Goal: Transaction & Acquisition: Obtain resource

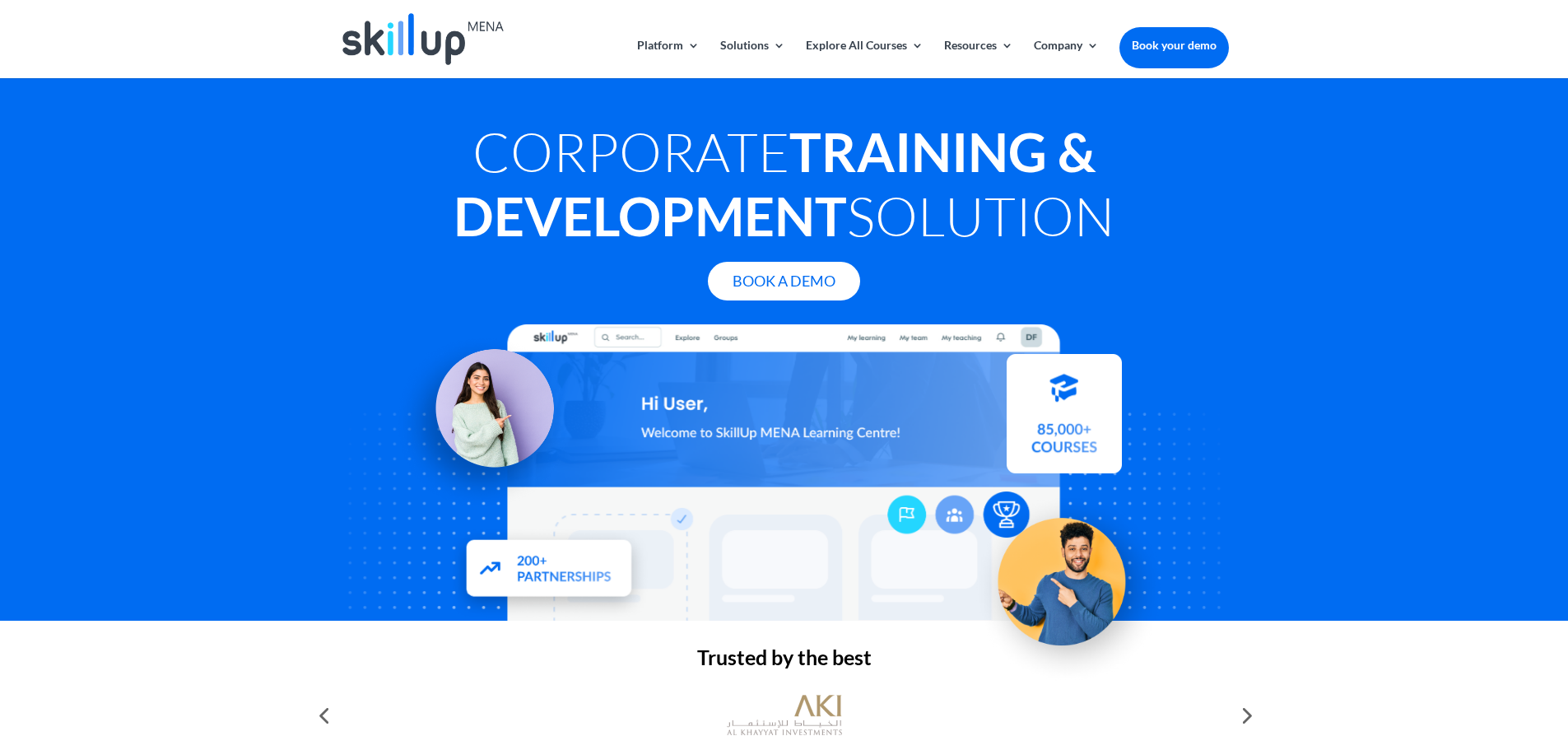
drag, startPoint x: 474, startPoint y: 146, endPoint x: 1170, endPoint y: 190, distance: 697.4
click at [1170, 190] on h1 "Corporate Training & Development Solution" at bounding box center [784, 187] width 889 height 137
click at [784, 196] on strong "Training & Development" at bounding box center [774, 183] width 642 height 128
click at [925, 217] on h1 "Corporate Training & Development Solution" at bounding box center [784, 187] width 889 height 137
drag, startPoint x: 1134, startPoint y: 233, endPoint x: 444, endPoint y: 145, distance: 695.6
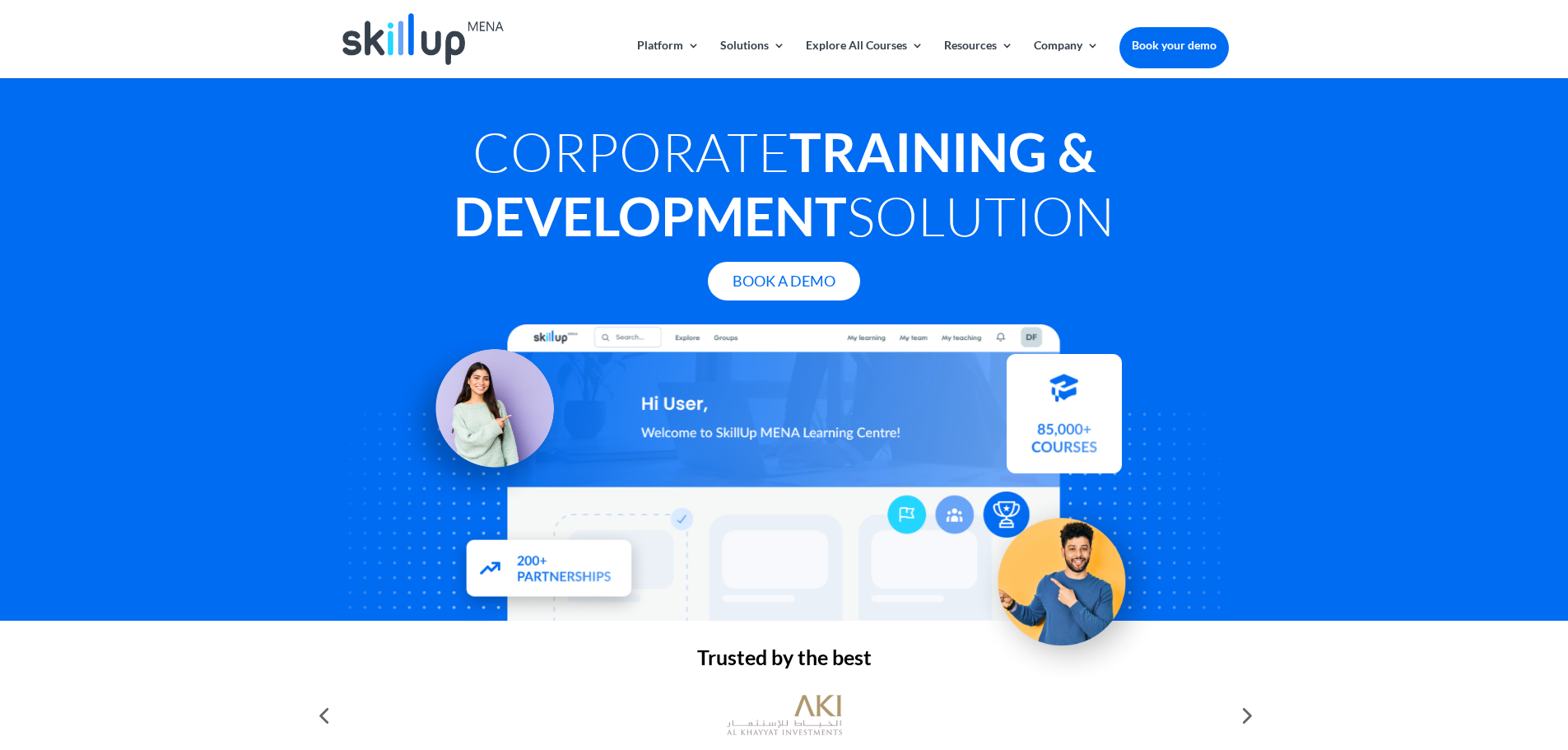
click at [444, 145] on h1 "Corporate Training & Development Solution" at bounding box center [784, 187] width 889 height 137
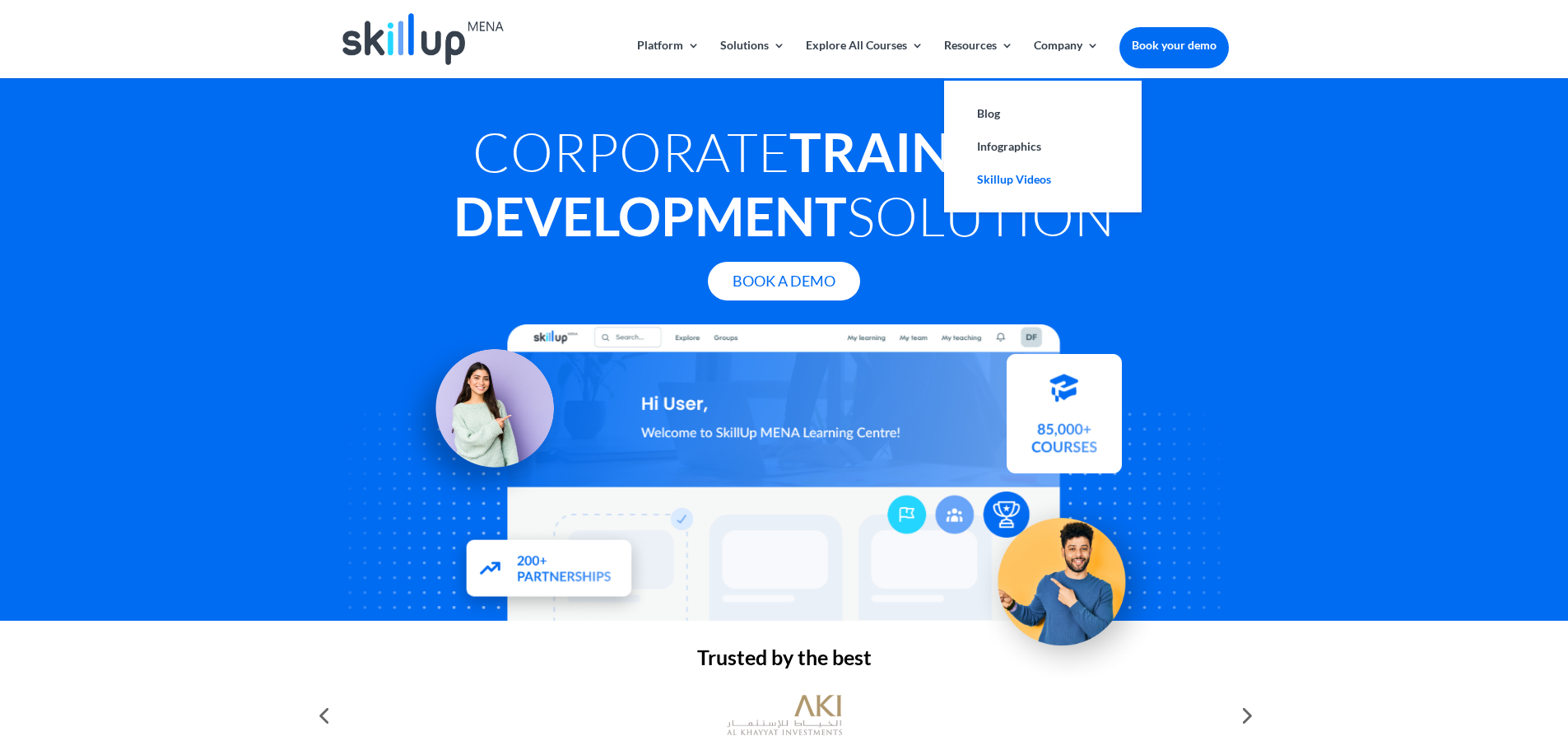
click at [998, 181] on link "Skillup Videos" at bounding box center [1042, 179] width 165 height 33
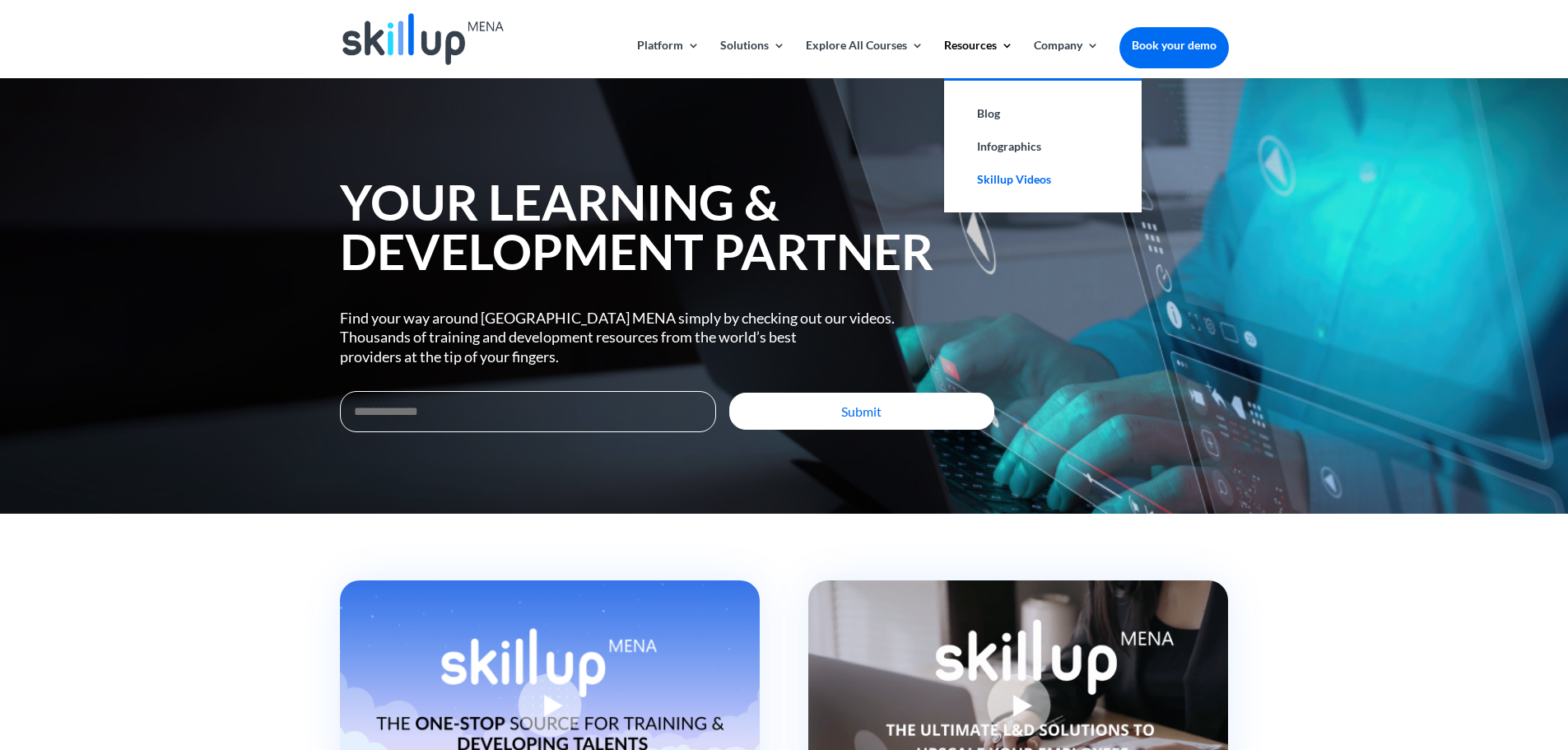
click at [1007, 185] on link "Skillup Videos" at bounding box center [1042, 179] width 165 height 33
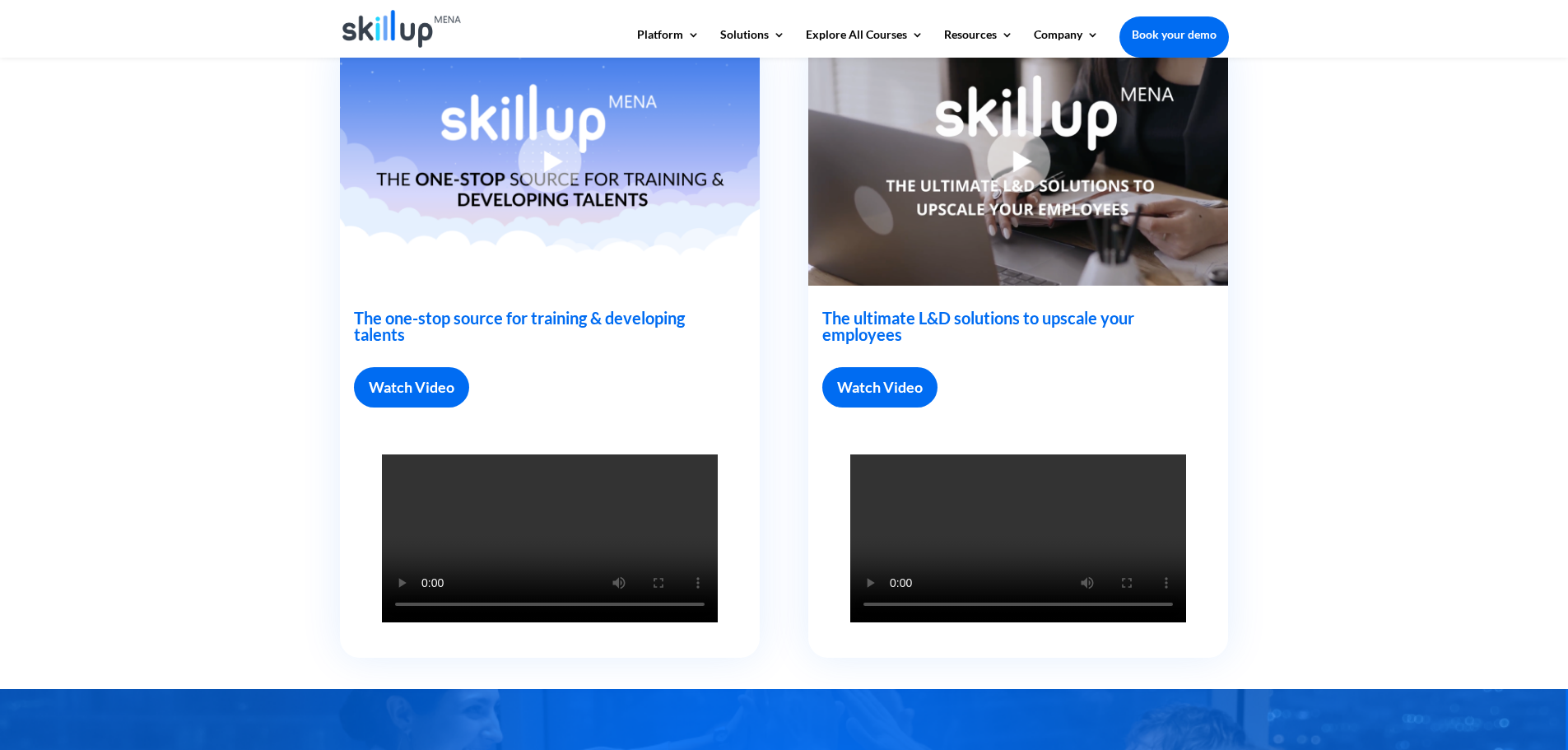
scroll to position [494, 0]
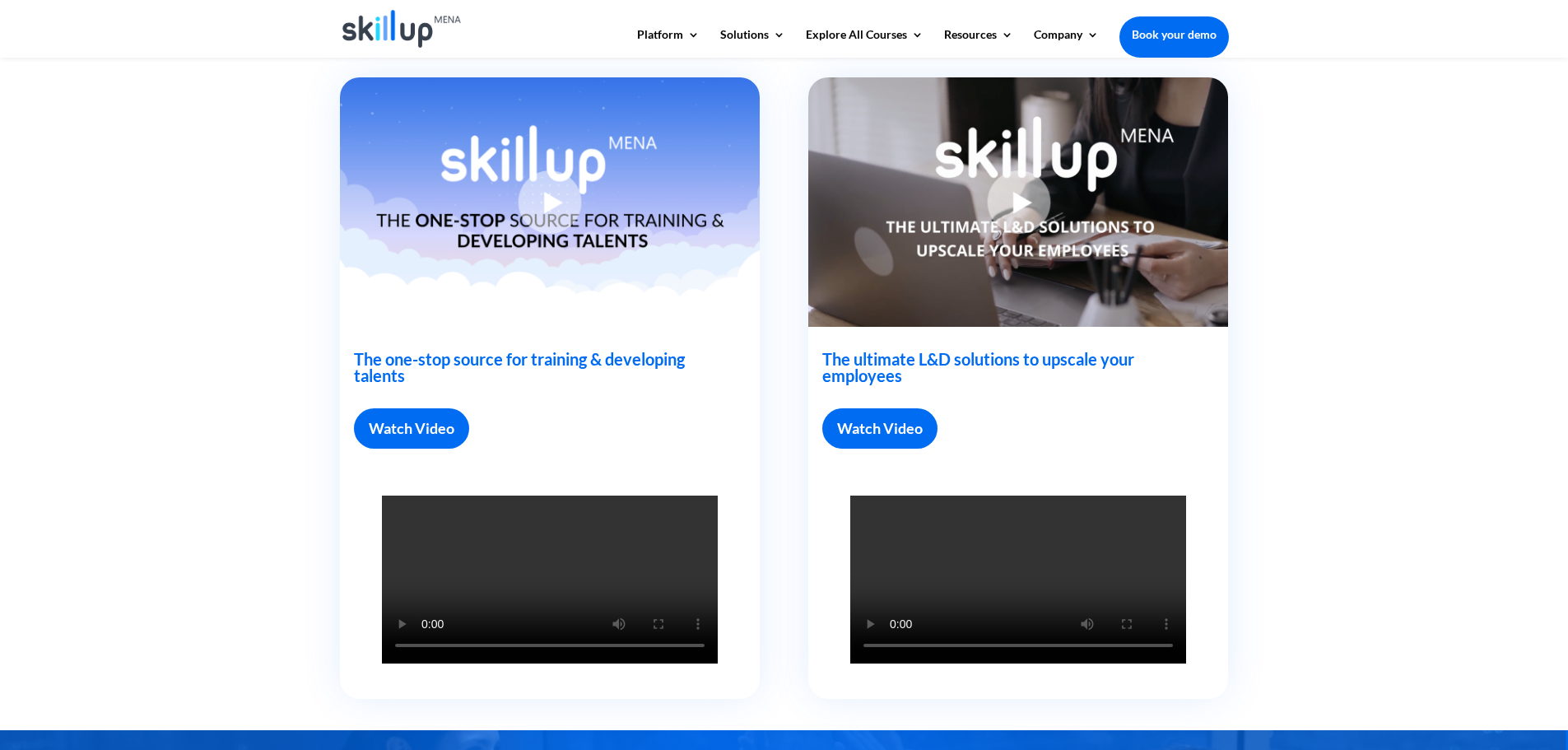
click at [549, 203] on img at bounding box center [549, 202] width 420 height 249
click at [865, 441] on link "Watch Video" at bounding box center [880, 429] width 115 height 40
click at [868, 428] on link "Watch Video" at bounding box center [880, 429] width 115 height 40
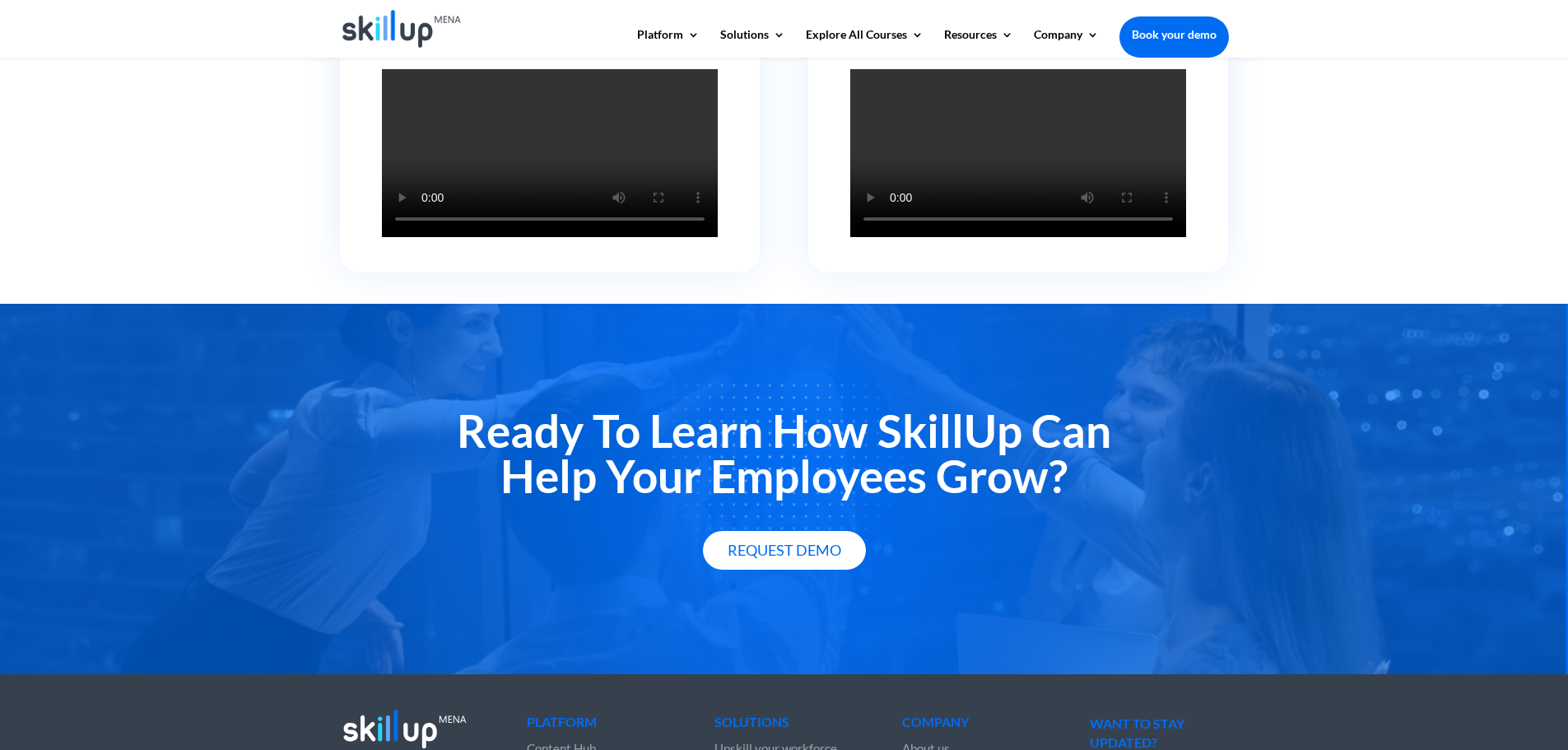
scroll to position [766, 0]
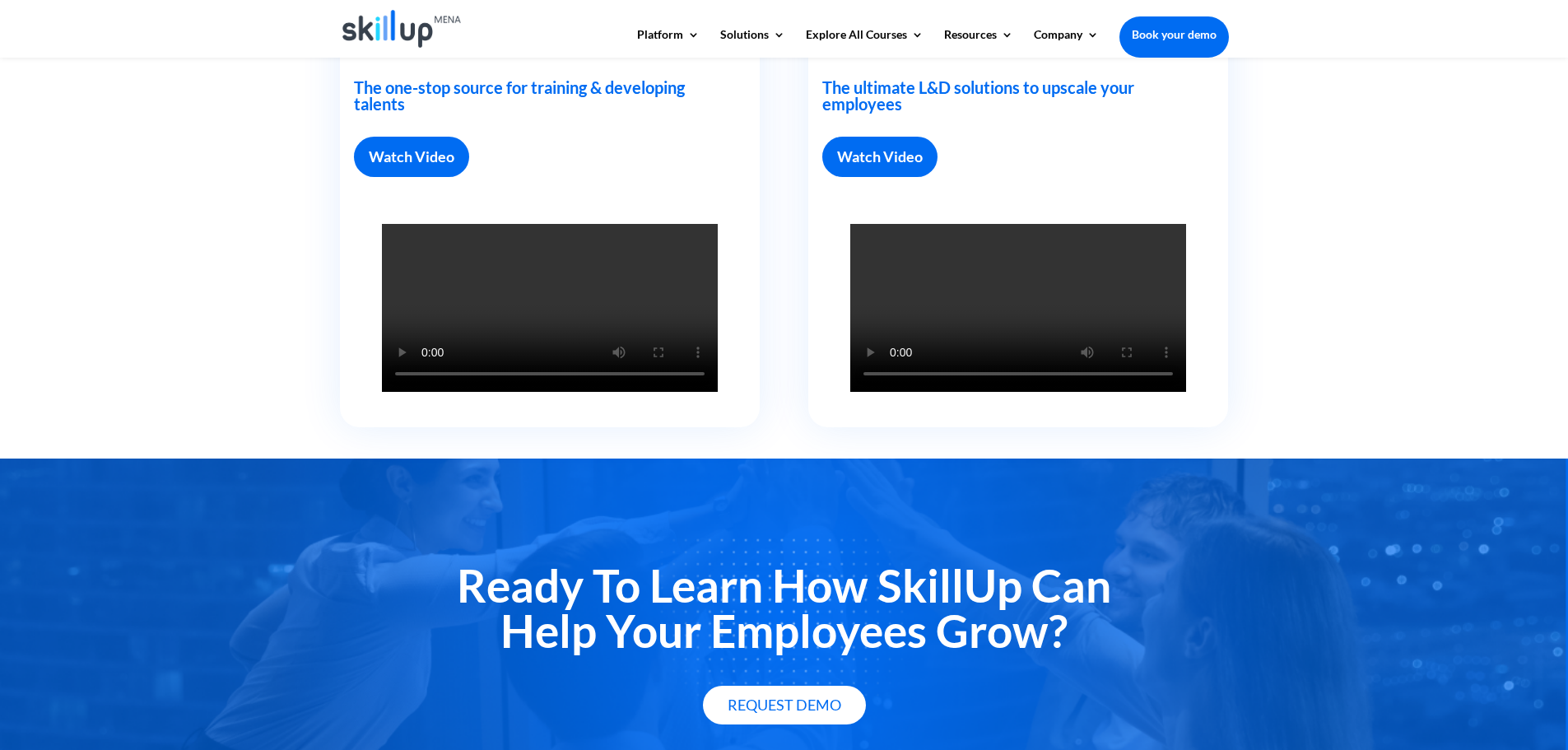
click at [893, 163] on link "Watch Video" at bounding box center [880, 157] width 115 height 40
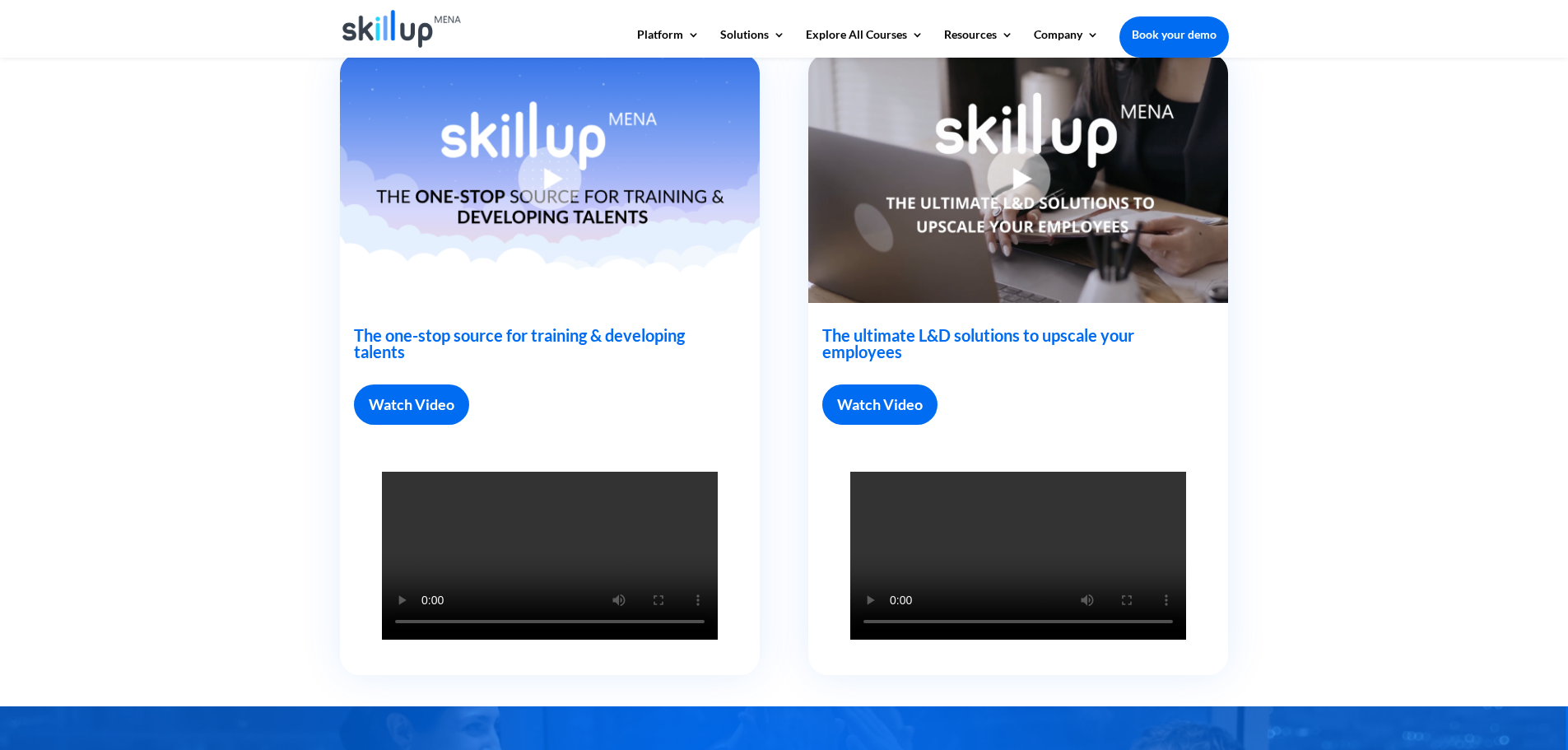
scroll to position [519, 0]
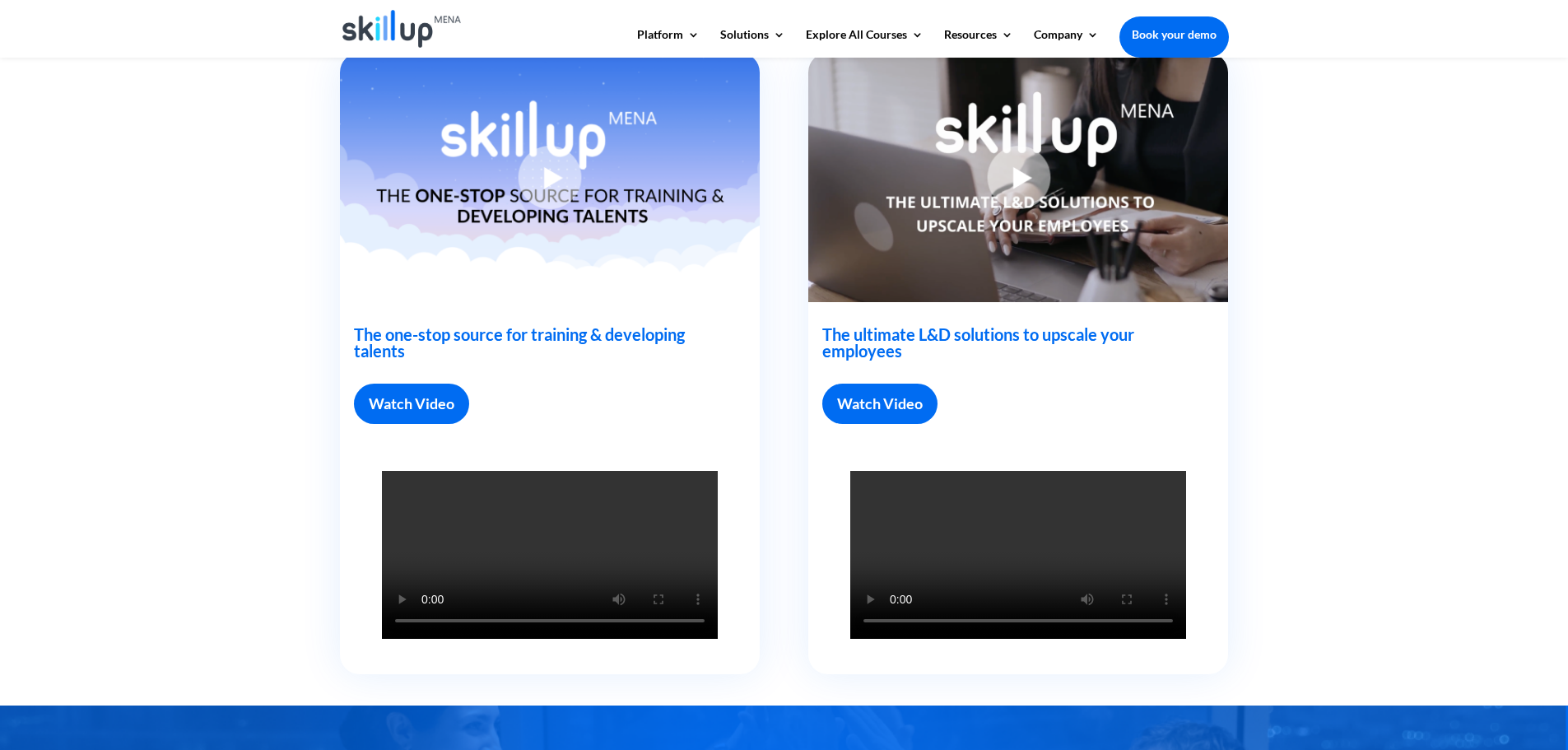
click at [873, 408] on link "Watch Video" at bounding box center [880, 404] width 115 height 40
click at [402, 414] on link "Watch Video" at bounding box center [412, 404] width 115 height 40
click at [438, 422] on link "Watch Video" at bounding box center [412, 404] width 115 height 40
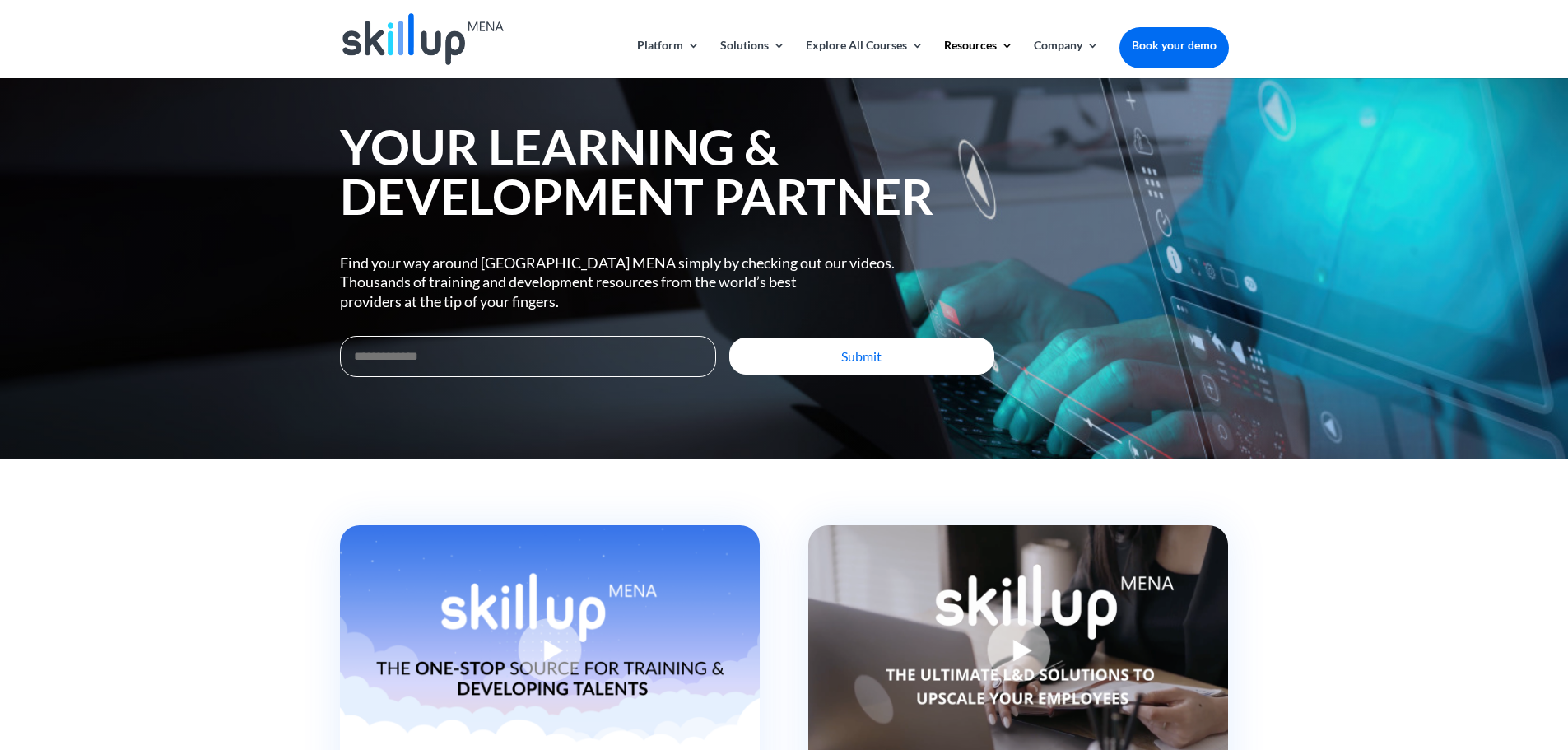
scroll to position [0, 0]
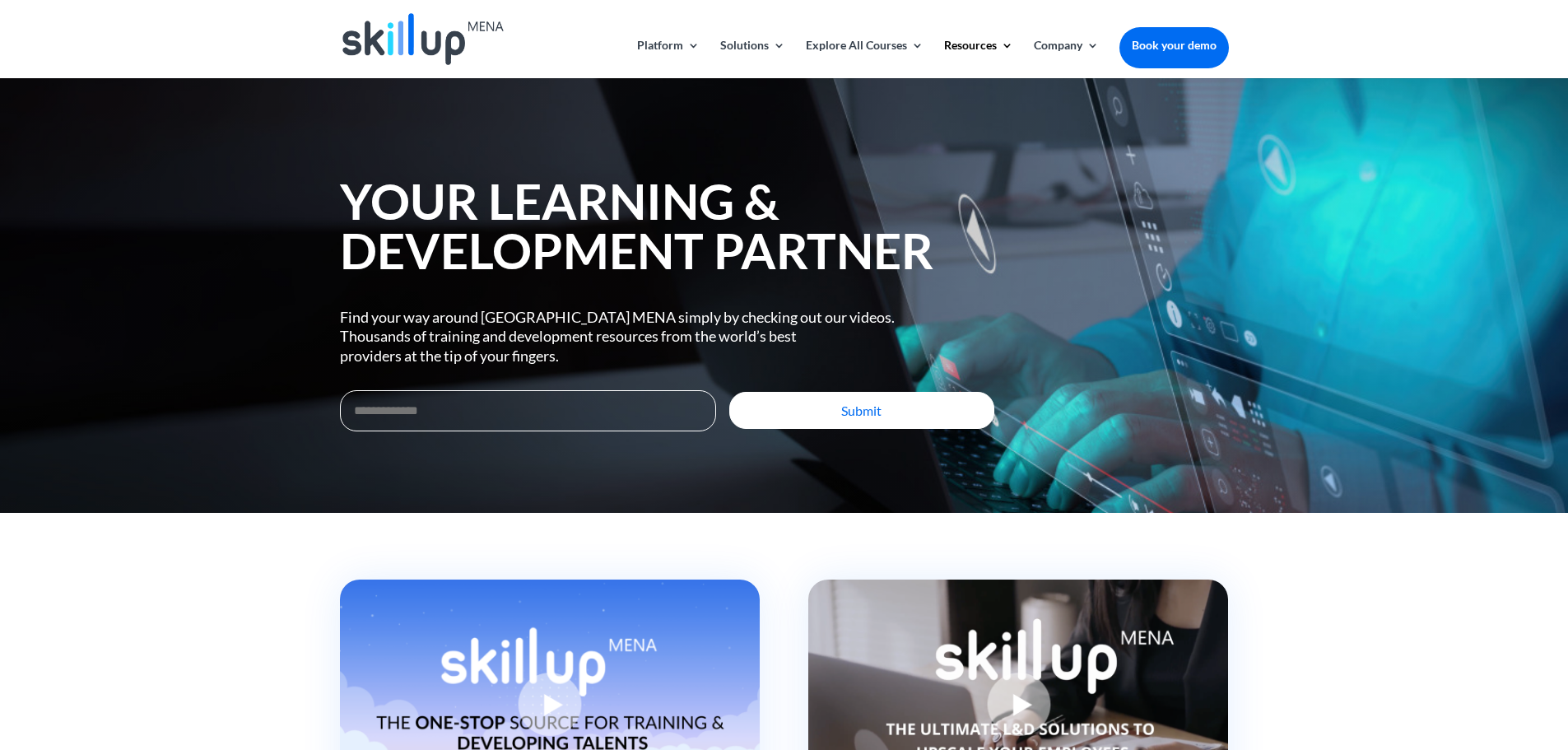
click at [467, 396] on input "Email Address *" at bounding box center [528, 410] width 376 height 41
drag, startPoint x: 434, startPoint y: 409, endPoint x: 307, endPoint y: 394, distance: 127.9
click at [322, 397] on div "**********" at bounding box center [784, 295] width 1568 height 436
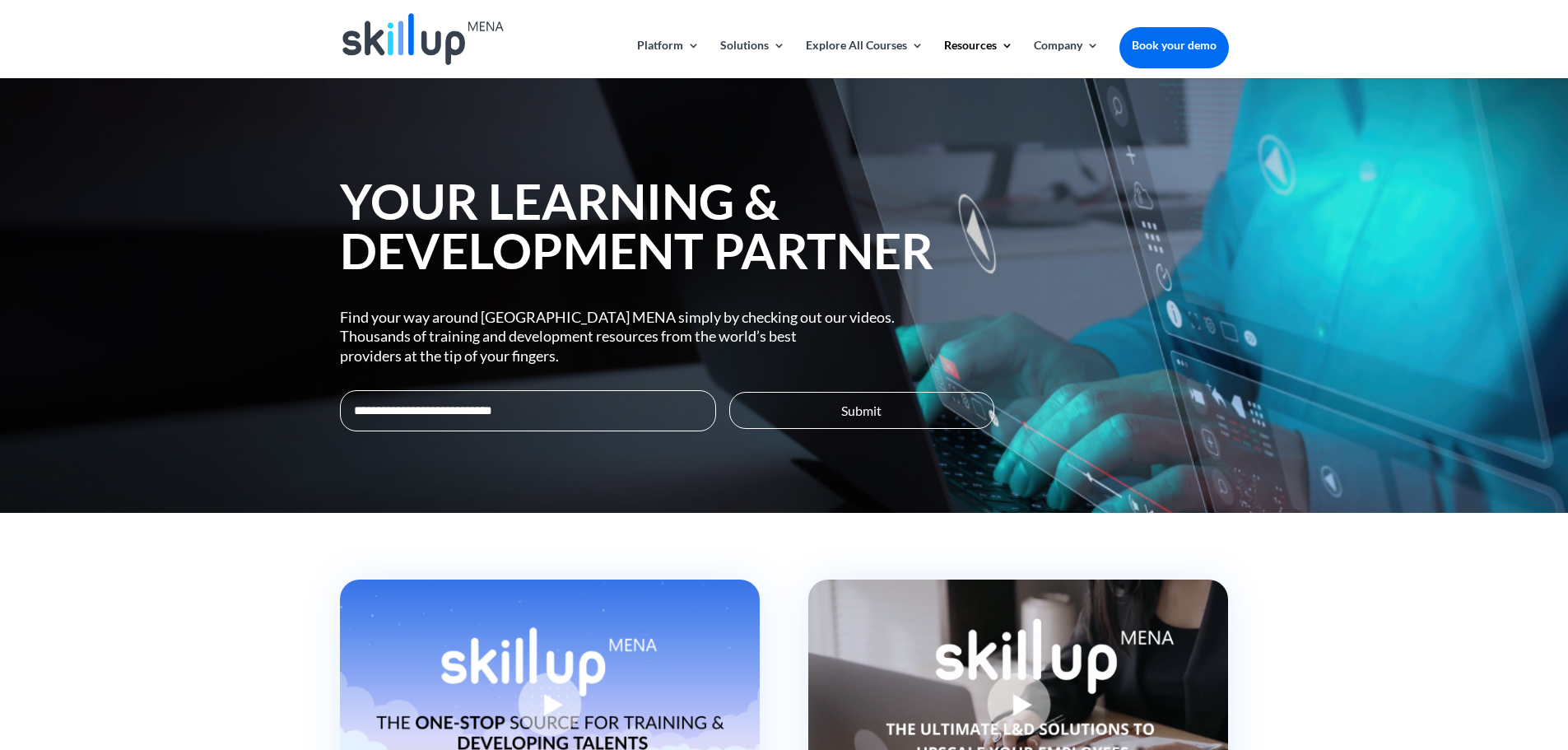
type input "**********"
click at [895, 396] on button "Submit" at bounding box center [862, 410] width 265 height 37
